Goal: Task Accomplishment & Management: Manage account settings

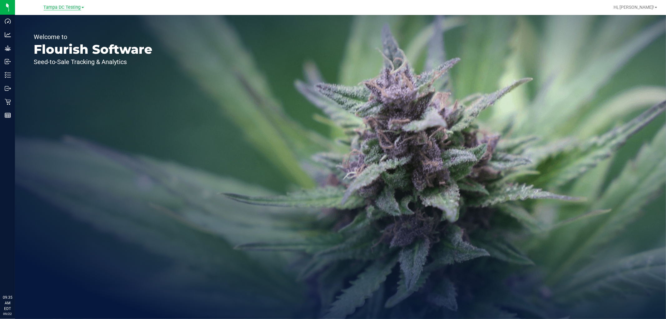
click at [71, 6] on span "Tampa DC Testing" at bounding box center [62, 8] width 37 height 6
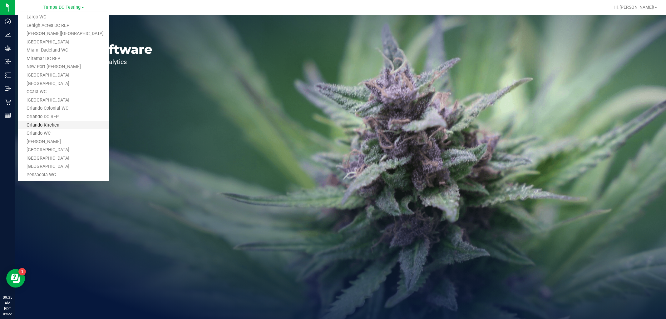
scroll to position [125, 0]
click at [51, 63] on link "Lehigh Acres DC REP" at bounding box center [63, 63] width 91 height 8
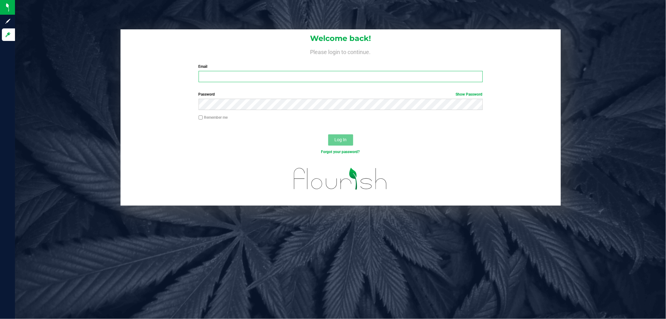
click at [261, 78] on input "Email" at bounding box center [341, 76] width 284 height 11
type input "[EMAIL_ADDRESS][DOMAIN_NAME]"
click at [328, 134] on button "Log In" at bounding box center [340, 139] width 25 height 11
click at [244, 74] on input "Email" at bounding box center [341, 76] width 284 height 11
type input "[EMAIL_ADDRESS][DOMAIN_NAME]"
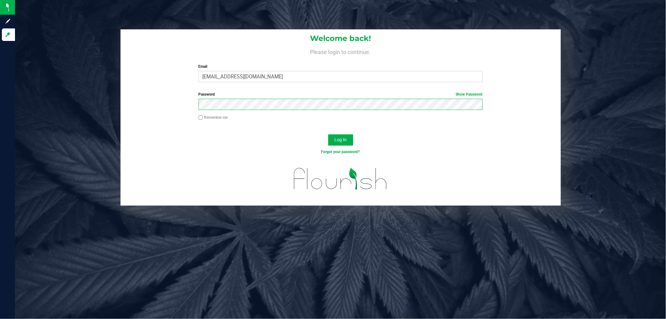
click at [328, 134] on button "Log In" at bounding box center [340, 139] width 25 height 11
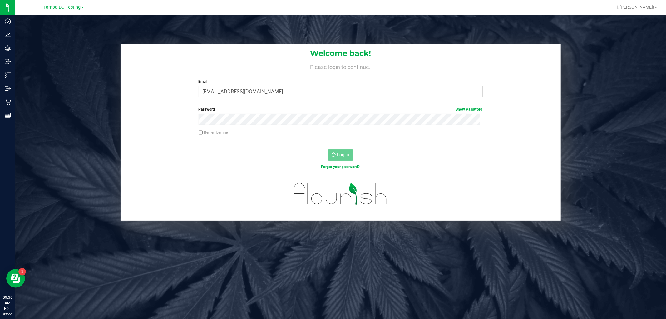
click at [71, 6] on span "Tampa DC Testing" at bounding box center [62, 8] width 37 height 6
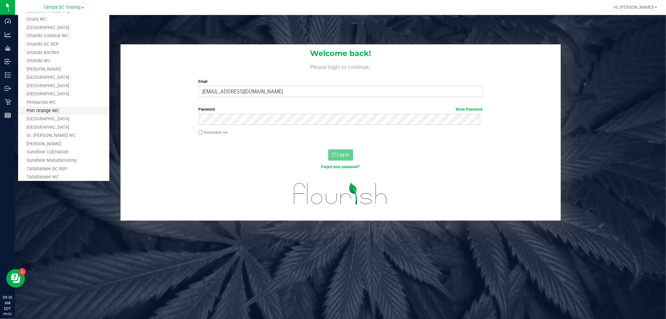
scroll to position [298, 0]
click at [61, 126] on link "Tampa Warehouse" at bounding box center [63, 130] width 91 height 8
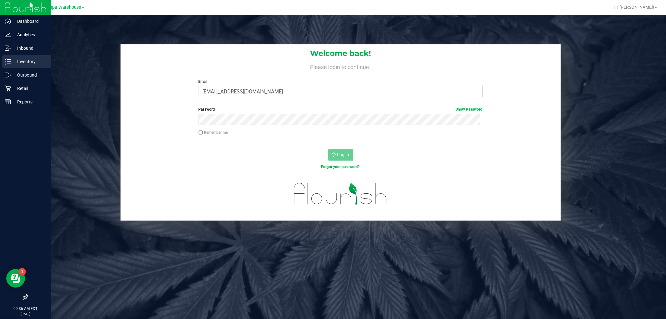
click at [24, 61] on p "Inventory" at bounding box center [29, 61] width 37 height 7
click at [24, 49] on p "Inbound" at bounding box center [29, 47] width 37 height 7
click at [30, 75] on p "Outbound" at bounding box center [29, 74] width 37 height 7
click at [29, 61] on p "Inventory" at bounding box center [29, 61] width 37 height 7
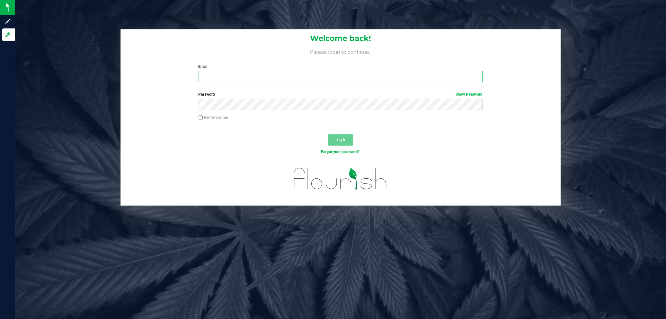
click at [241, 71] on input "Email" at bounding box center [341, 76] width 284 height 11
type input "[EMAIL_ADDRESS][DOMAIN_NAME]"
click at [328, 134] on button "Log In" at bounding box center [340, 139] width 25 height 11
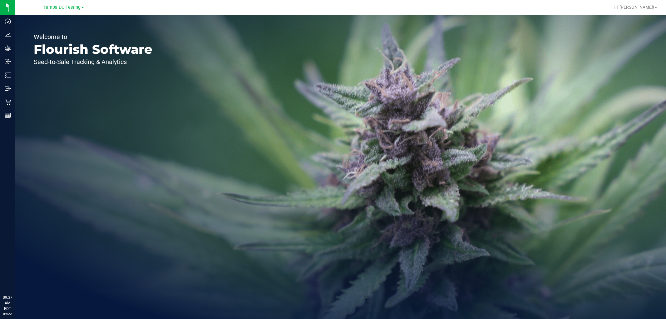
click at [67, 7] on span "Tampa DC Testing" at bounding box center [62, 8] width 37 height 6
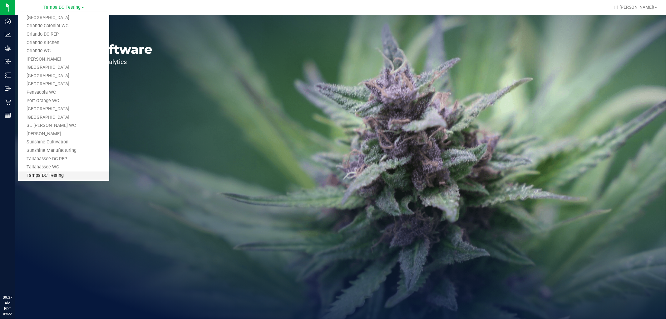
scroll to position [298, 0]
click at [52, 127] on link "Tampa Warehouse" at bounding box center [63, 130] width 91 height 8
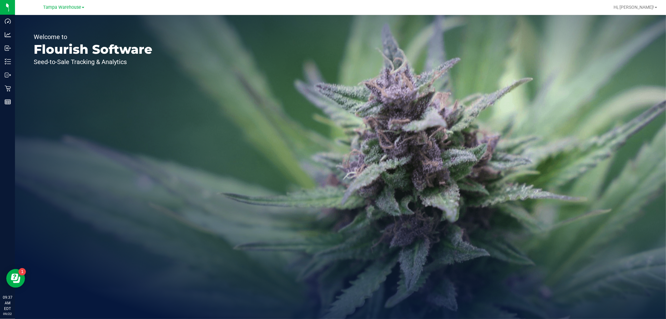
scroll to position [0, 0]
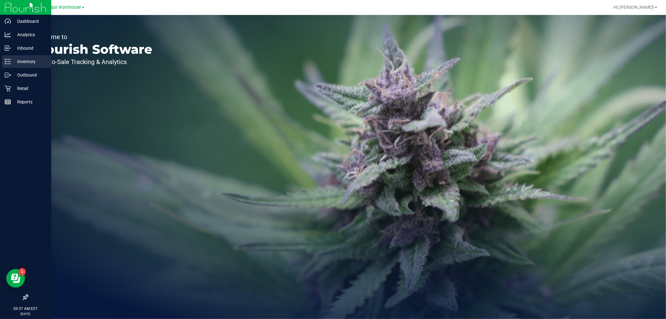
click at [32, 63] on p "Inventory" at bounding box center [29, 61] width 37 height 7
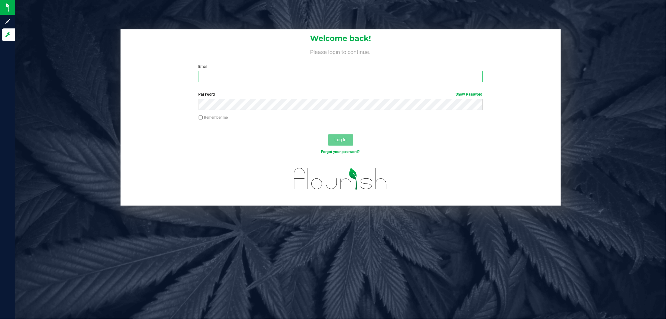
click at [238, 74] on input "Email" at bounding box center [341, 76] width 284 height 11
click at [226, 77] on input "Email" at bounding box center [341, 76] width 284 height 11
click at [284, 75] on input "Email" at bounding box center [341, 76] width 284 height 11
type input "[EMAIL_ADDRESS][DOMAIN_NAME]"
click at [328, 134] on button "Log In" at bounding box center [340, 139] width 25 height 11
